Goal: Navigation & Orientation: Find specific page/section

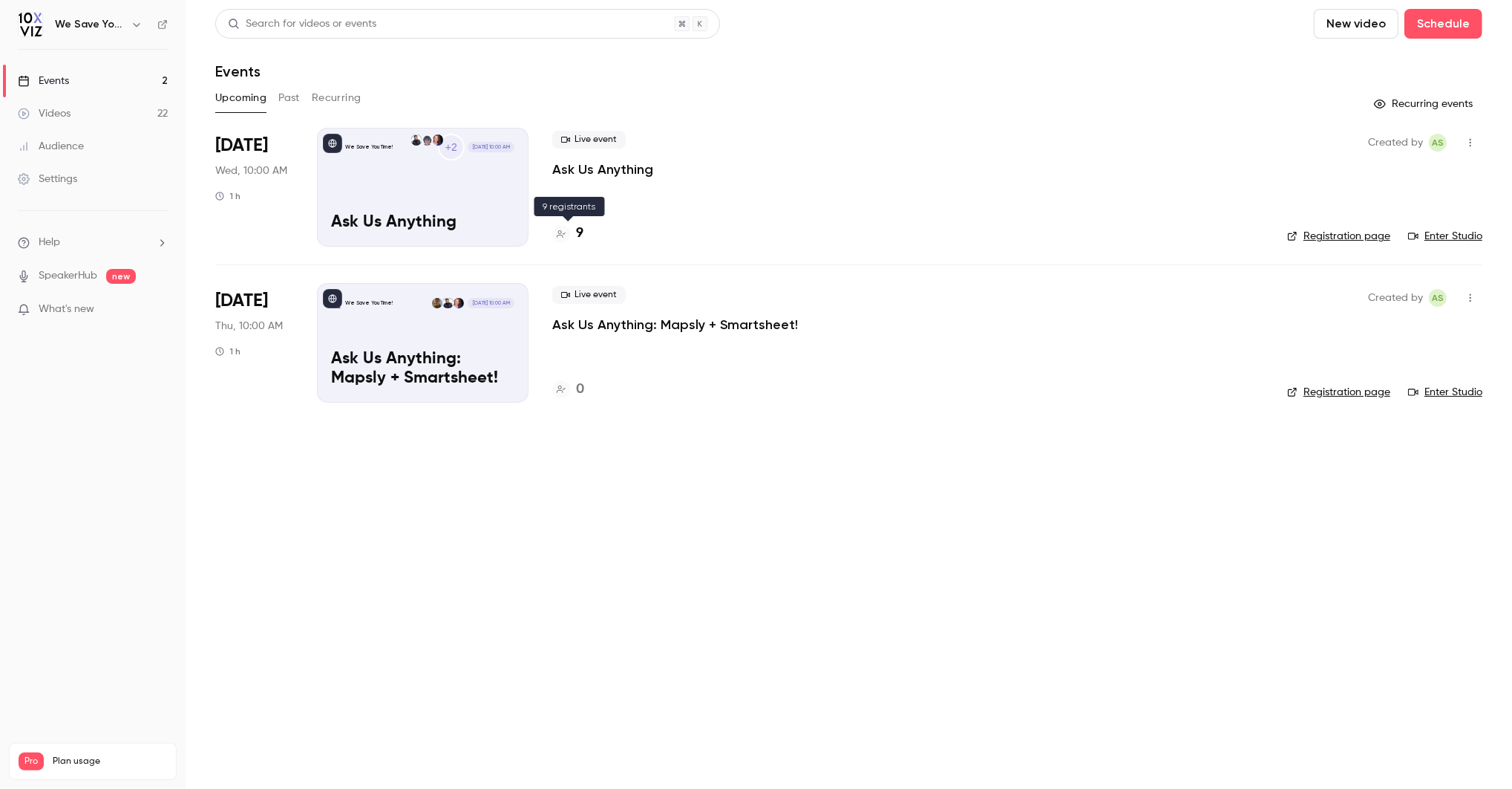
click at [555, 235] on div at bounding box center [561, 233] width 17 height 17
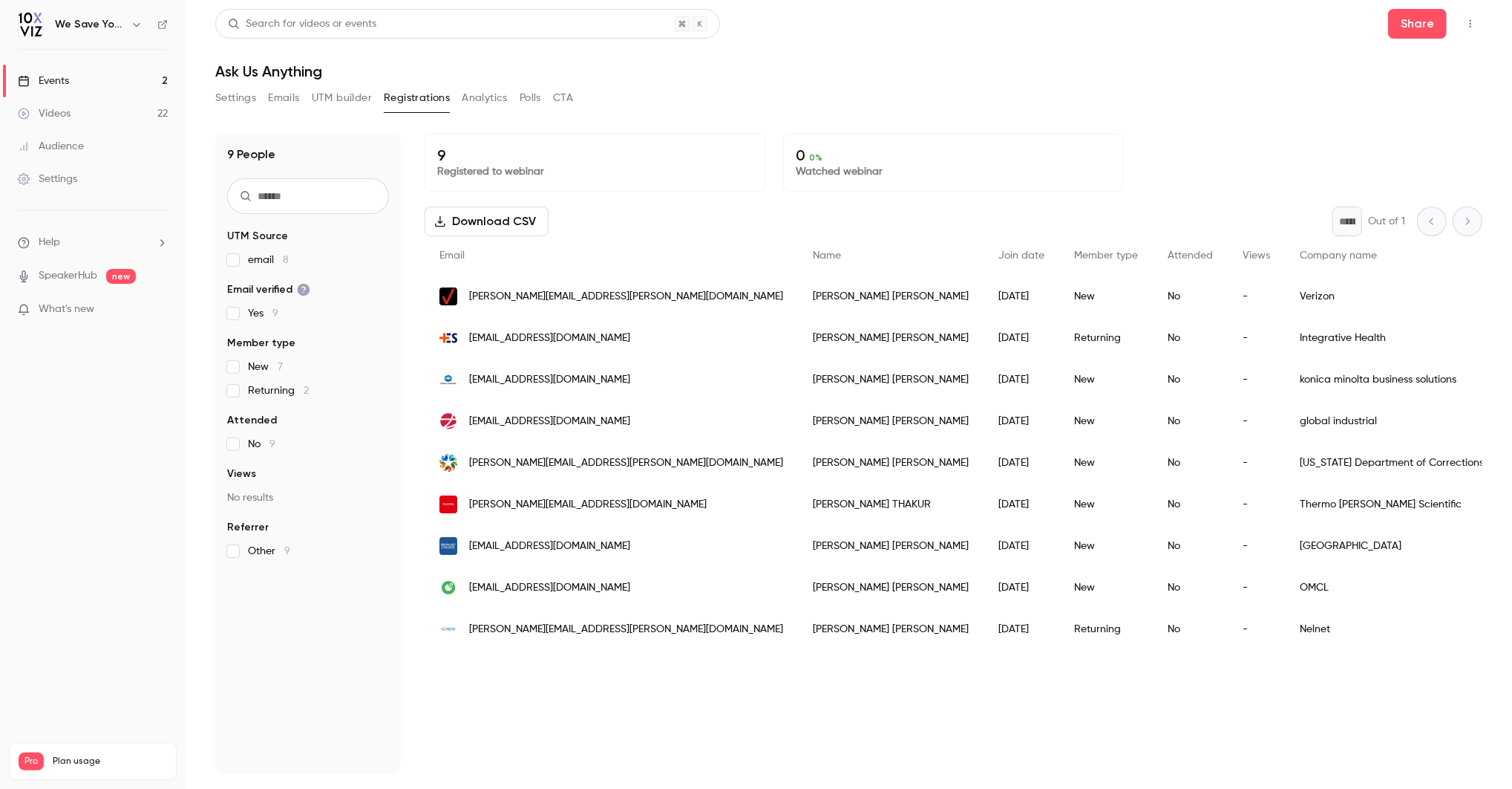
click at [103, 81] on link "Events 2" at bounding box center [93, 80] width 185 height 32
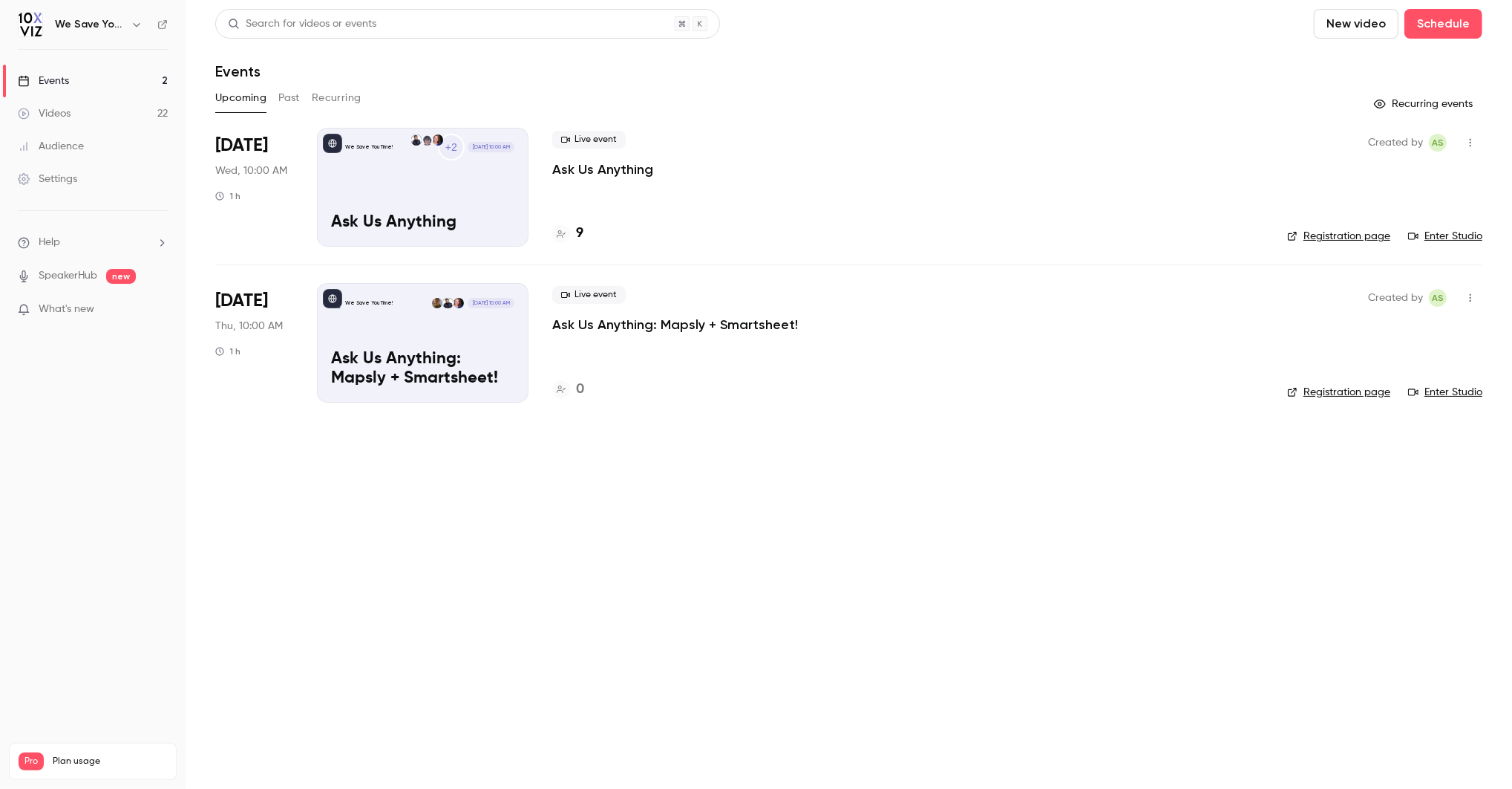
click at [565, 461] on main "Search for videos or events New video Schedule Events Upcoming Past Recurring R…" at bounding box center [848, 394] width 1327 height 789
